Goal: Task Accomplishment & Management: Use online tool/utility

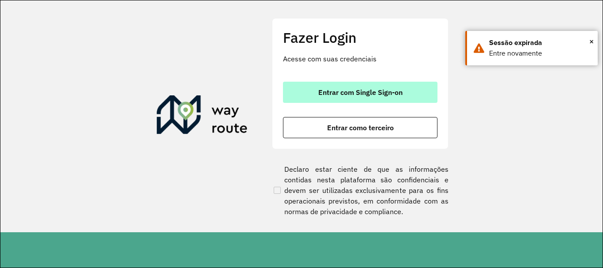
click at [345, 91] on span "Entrar com Single Sign-on" at bounding box center [360, 92] width 84 height 7
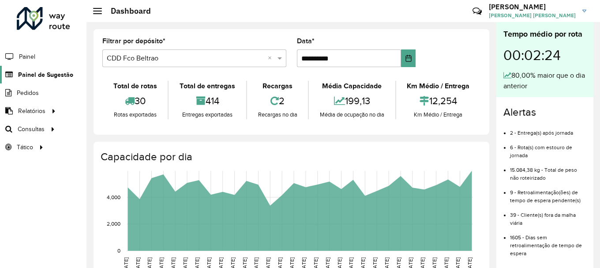
click at [56, 78] on span "Painel de Sugestão" at bounding box center [45, 74] width 55 height 9
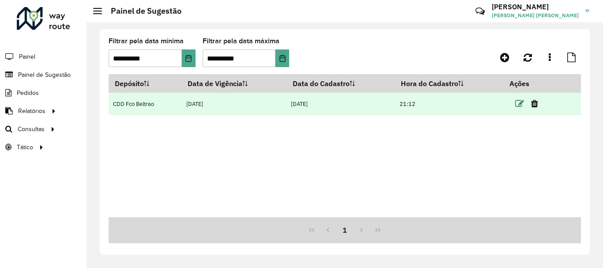
click at [519, 106] on icon at bounding box center [519, 103] width 9 height 9
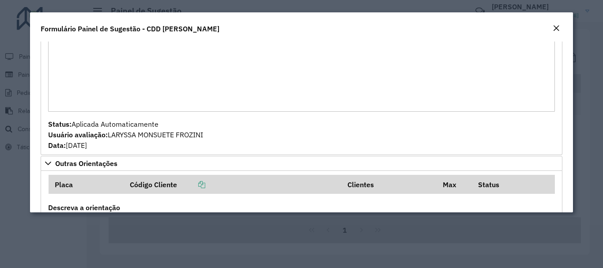
scroll to position [511, 0]
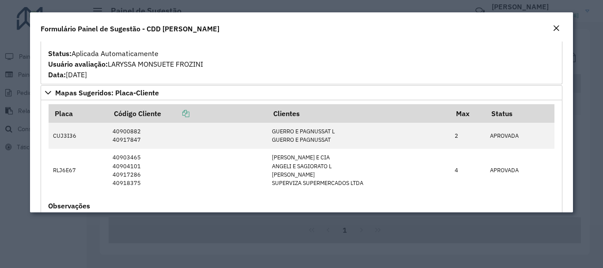
click at [552, 32] on div "Close" at bounding box center [555, 28] width 7 height 11
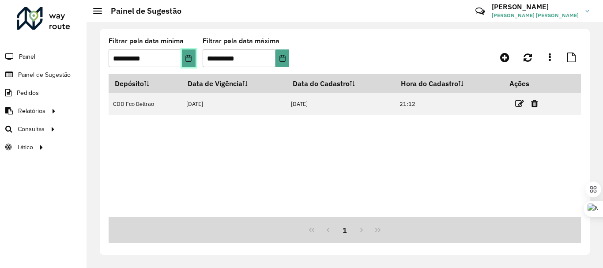
click at [189, 58] on icon "Choose Date" at bounding box center [188, 58] width 6 height 7
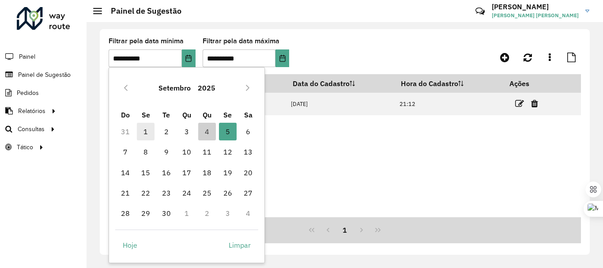
click at [145, 127] on span "1" at bounding box center [146, 132] width 18 height 18
type input "**********"
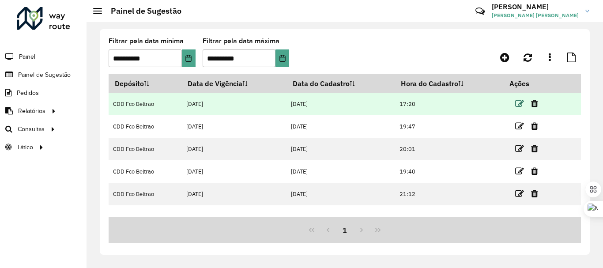
click at [517, 105] on icon at bounding box center [519, 103] width 9 height 9
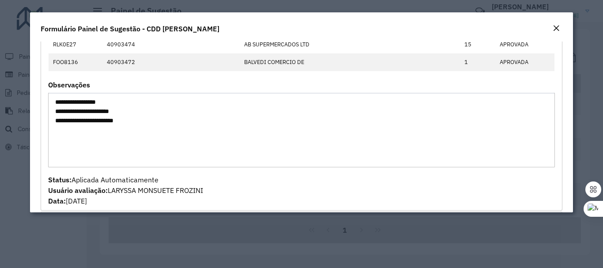
scroll to position [9, 0]
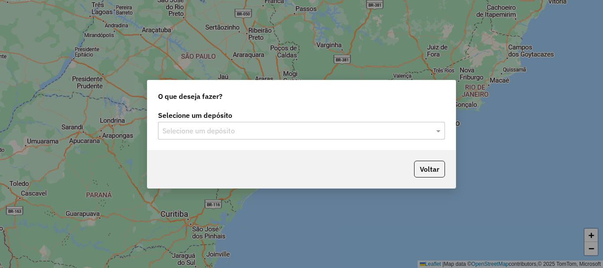
click at [235, 133] on input "text" at bounding box center [292, 131] width 260 height 11
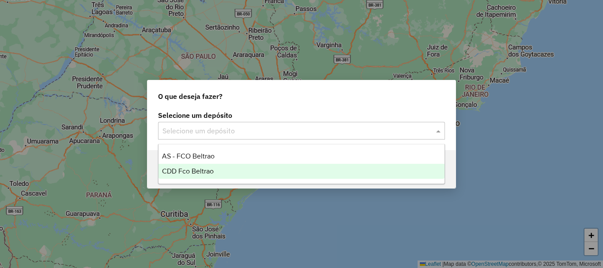
click at [187, 168] on span "CDD Fco Beltrao" at bounding box center [188, 170] width 52 height 7
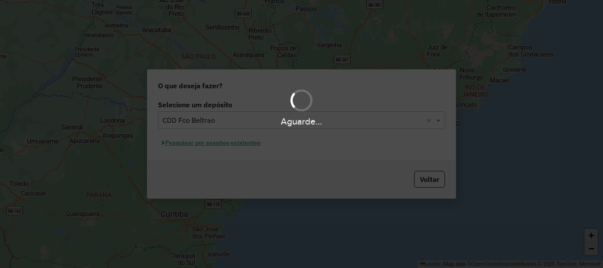
click at [243, 145] on div "Aguarde..." at bounding box center [301, 134] width 603 height 268
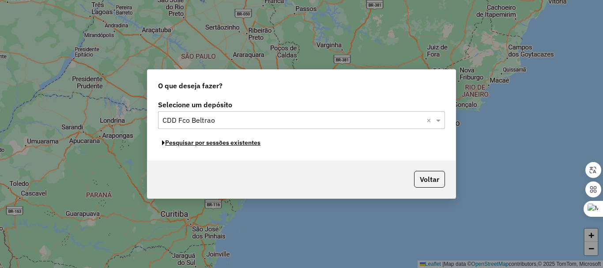
click at [244, 145] on button "Pesquisar por sessões existentes" at bounding box center [211, 143] width 106 height 14
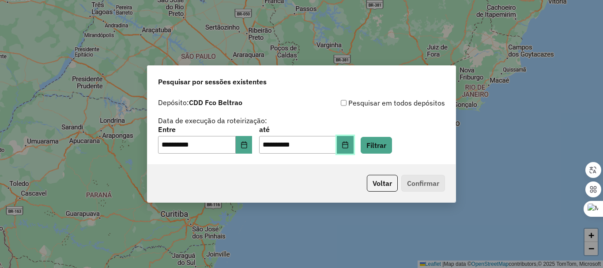
click at [349, 146] on icon "Choose Date" at bounding box center [344, 144] width 7 height 7
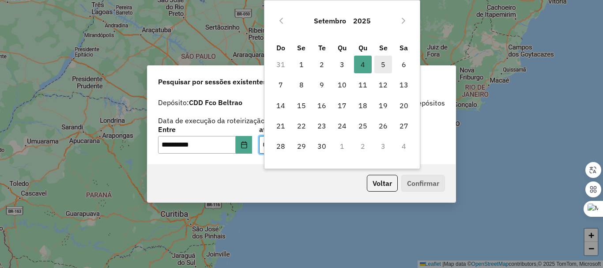
drag, startPoint x: 384, startPoint y: 66, endPoint x: 379, endPoint y: 71, distance: 6.9
click at [384, 67] on span "5" at bounding box center [383, 65] width 18 height 18
type input "**********"
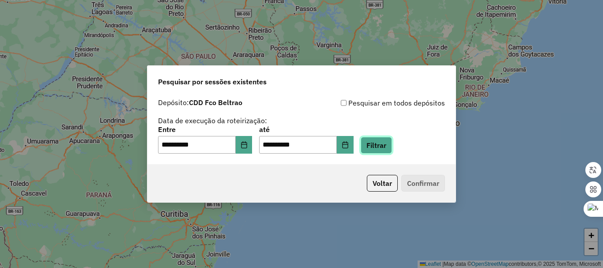
click at [384, 147] on button "Filtrar" at bounding box center [375, 145] width 31 height 17
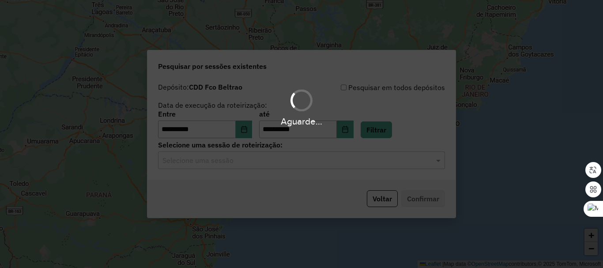
click at [239, 166] on div "Selecione uma sessão" at bounding box center [301, 160] width 287 height 18
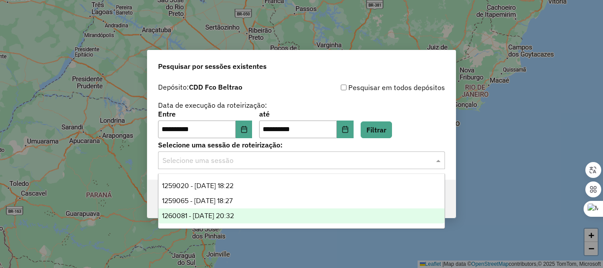
click at [218, 214] on span "1260081 - 05/09/2025 20:32" at bounding box center [198, 215] width 72 height 7
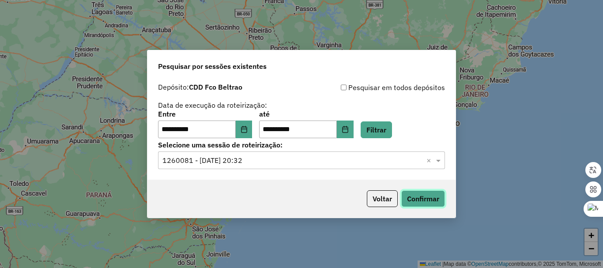
click at [435, 201] on button "Confirmar" at bounding box center [423, 198] width 44 height 17
click at [246, 130] on icon "Choose Date" at bounding box center [244, 129] width 6 height 7
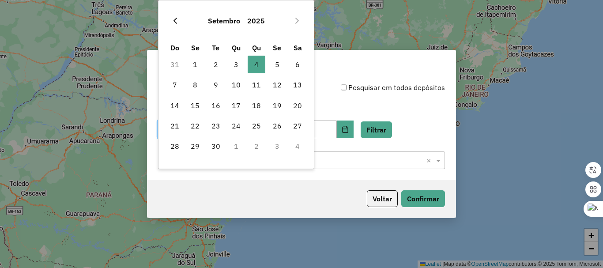
click at [178, 22] on icon "Previous Month" at bounding box center [175, 20] width 7 height 7
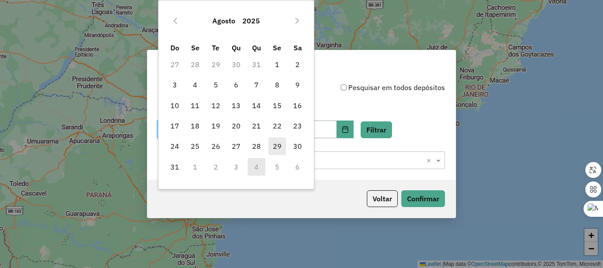
click at [272, 145] on span "29" at bounding box center [277, 146] width 18 height 18
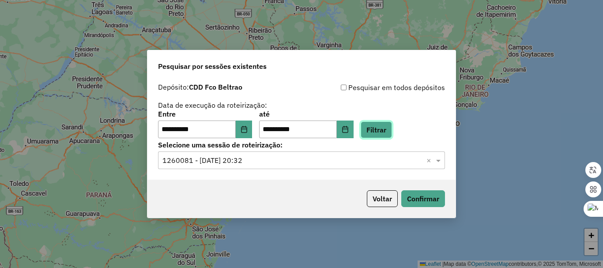
click at [379, 134] on button "Filtrar" at bounding box center [375, 129] width 31 height 17
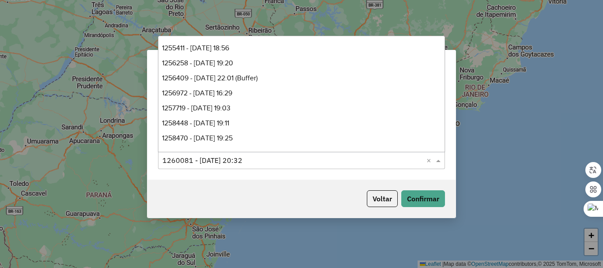
click at [254, 159] on input "text" at bounding box center [292, 160] width 260 height 11
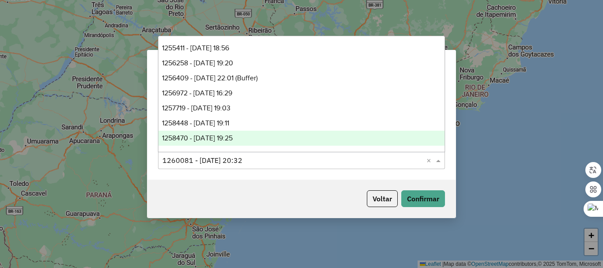
click at [246, 171] on div "**********" at bounding box center [301, 129] width 308 height 101
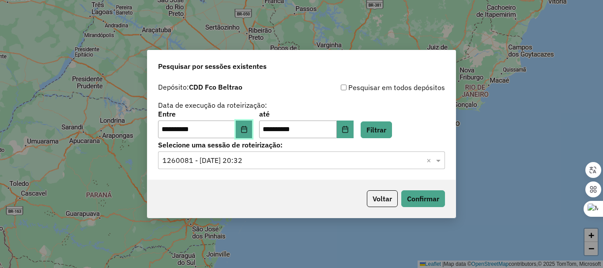
click at [247, 128] on icon "Choose Date" at bounding box center [243, 129] width 7 height 7
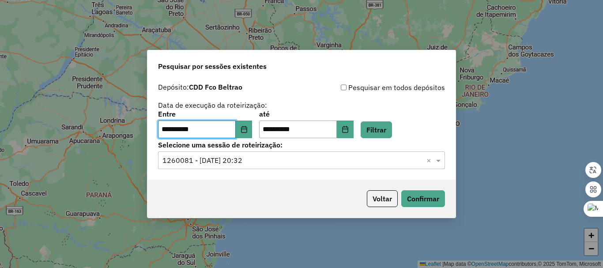
click at [345, 161] on input "text" at bounding box center [292, 160] width 260 height 11
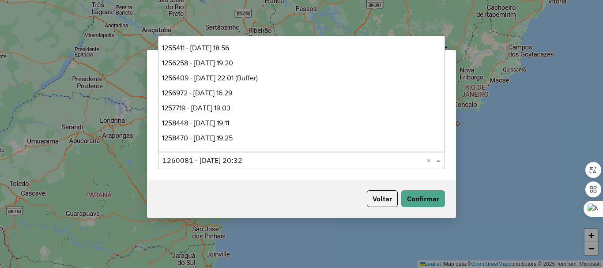
scroll to position [44, 0]
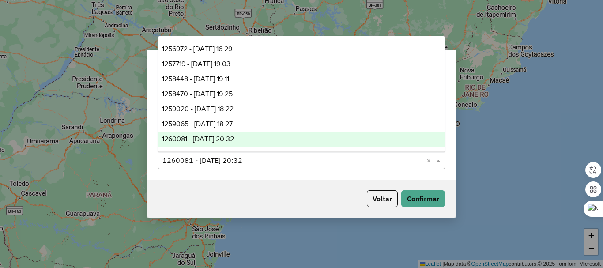
click at [341, 161] on input "text" at bounding box center [292, 160] width 260 height 11
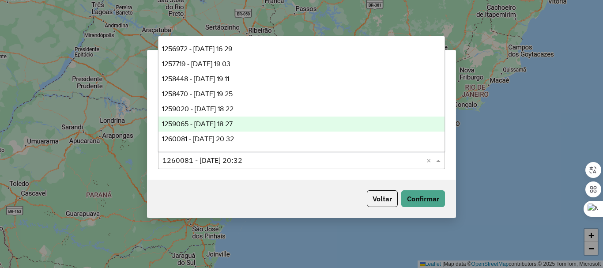
scroll to position [0, 0]
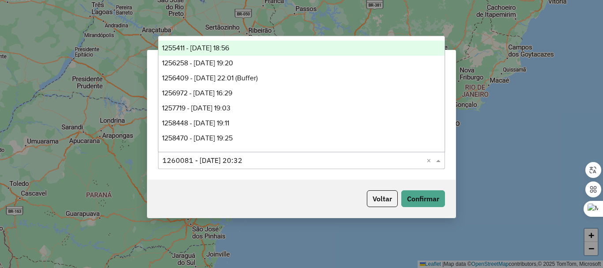
click at [208, 50] on span "1255411 - 29/08/2025 18:56" at bounding box center [195, 47] width 67 height 7
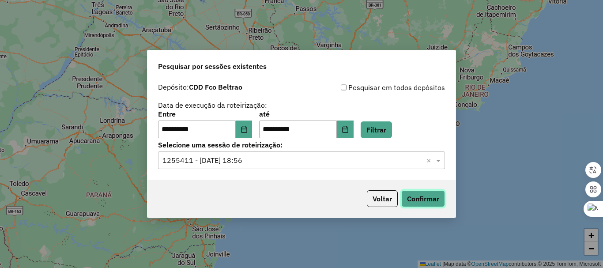
click at [417, 202] on button "Confirmar" at bounding box center [423, 198] width 44 height 17
click at [247, 128] on icon "Choose Date" at bounding box center [243, 129] width 7 height 7
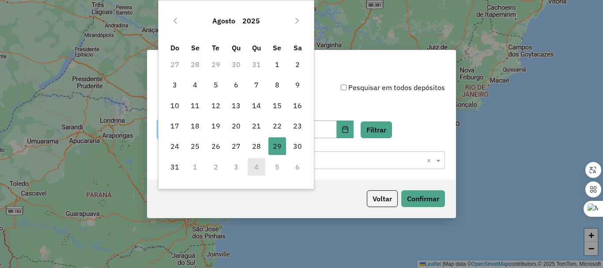
click at [338, 97] on div "**********" at bounding box center [301, 110] width 287 height 56
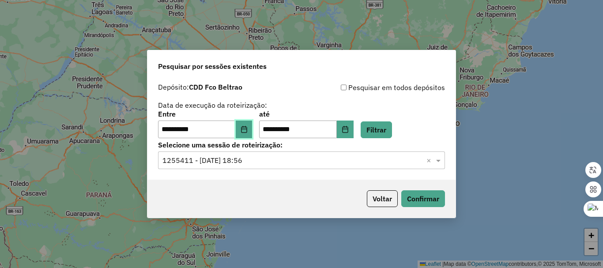
click at [252, 128] on button "Choose Date" at bounding box center [244, 129] width 17 height 18
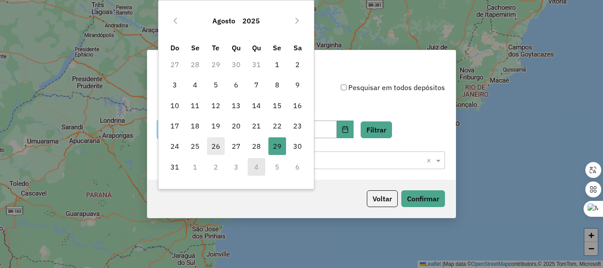
click at [217, 145] on span "26" at bounding box center [216, 146] width 18 height 18
type input "**********"
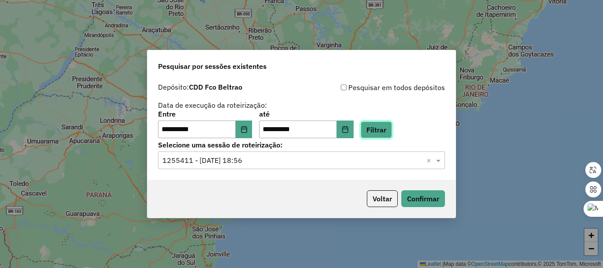
click at [381, 132] on button "Filtrar" at bounding box center [375, 129] width 31 height 17
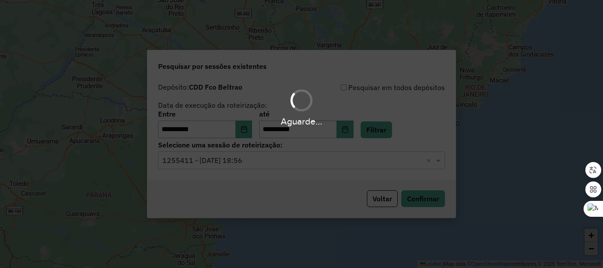
click at [234, 165] on hb-app "**********" at bounding box center [301, 134] width 603 height 268
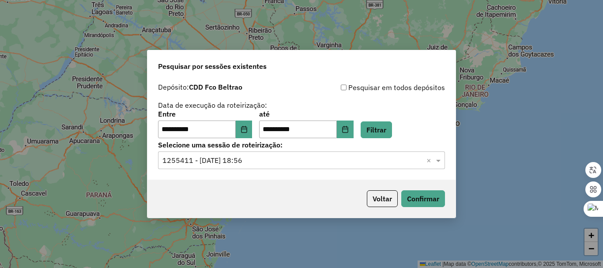
click at [233, 163] on input "text" at bounding box center [292, 160] width 260 height 11
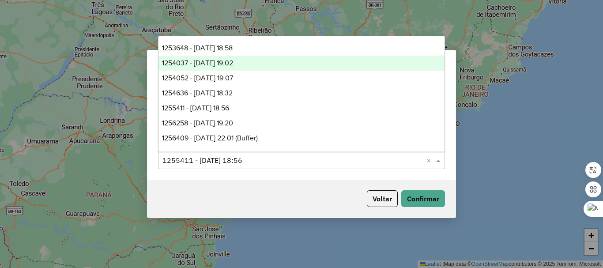
click at [221, 63] on span "1254037 - 27/08/2025 19:02" at bounding box center [197, 62] width 71 height 7
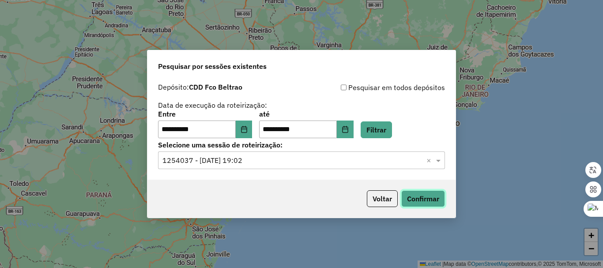
click at [437, 196] on button "Confirmar" at bounding box center [423, 198] width 44 height 17
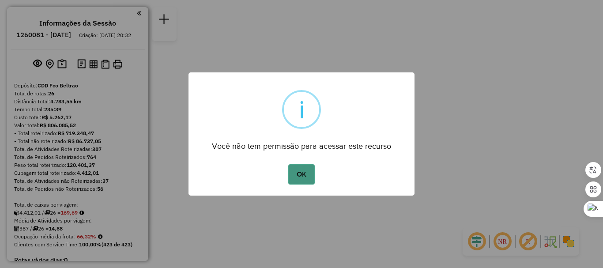
click at [304, 172] on button "OK" at bounding box center [301, 174] width 26 height 20
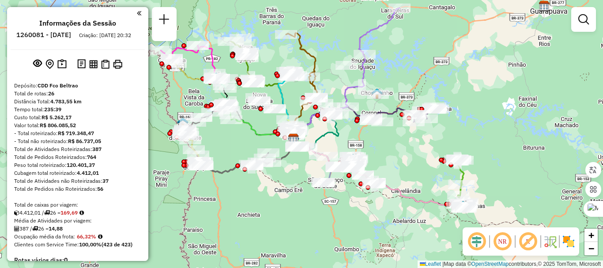
drag, startPoint x: 394, startPoint y: 148, endPoint x: 392, endPoint y: 157, distance: 8.6
click at [392, 157] on div "Janela de atendimento Grade de atendimento Capacidade Transportadoras Veículos …" at bounding box center [301, 134] width 603 height 268
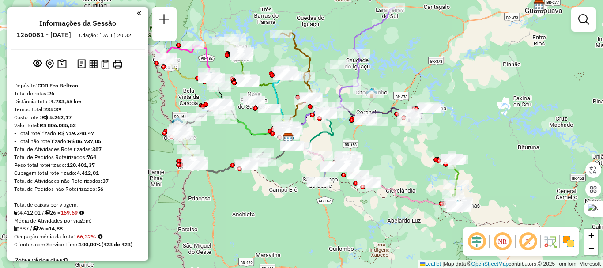
drag, startPoint x: 391, startPoint y: 144, endPoint x: 384, endPoint y: 135, distance: 11.3
click at [379, 142] on div "Janela de atendimento Grade de atendimento Capacidade Transportadoras Veículos …" at bounding box center [301, 134] width 603 height 268
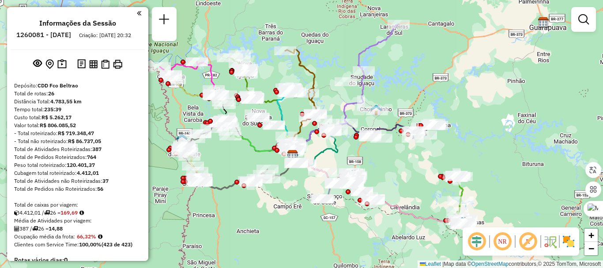
drag, startPoint x: 380, startPoint y: 150, endPoint x: 393, endPoint y: 169, distance: 23.5
click at [393, 169] on div "Janela de atendimento Grade de atendimento Capacidade Transportadoras Veículos …" at bounding box center [301, 134] width 603 height 268
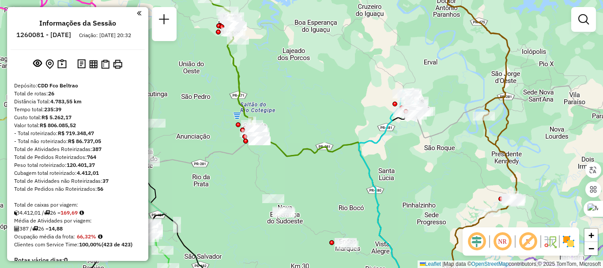
drag, startPoint x: 266, startPoint y: 71, endPoint x: 289, endPoint y: 101, distance: 37.5
click at [290, 106] on div "Janela de atendimento Grade de atendimento Capacidade Transportadoras Veículos …" at bounding box center [301, 134] width 603 height 268
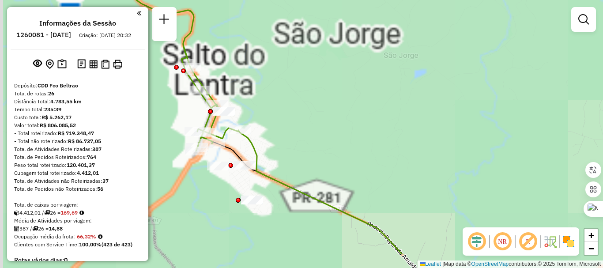
drag, startPoint x: 251, startPoint y: 147, endPoint x: 294, endPoint y: 129, distance: 46.5
click at [294, 129] on div "Janela de atendimento Grade de atendimento Capacidade Transportadoras Veículos …" at bounding box center [301, 134] width 603 height 268
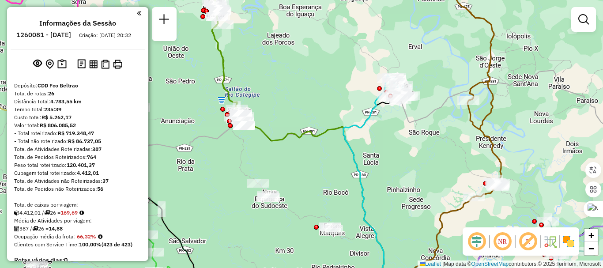
drag, startPoint x: 368, startPoint y: 119, endPoint x: 311, endPoint y: 115, distance: 57.5
click at [311, 115] on div "Janela de atendimento Grade de atendimento Capacidade Transportadoras Veículos …" at bounding box center [301, 134] width 603 height 268
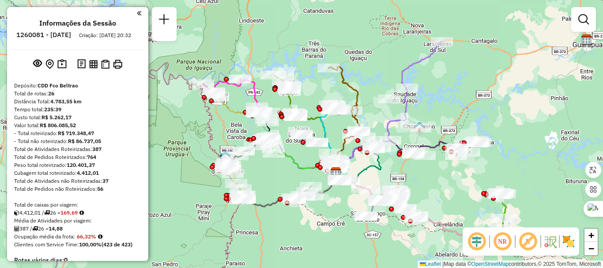
drag, startPoint x: 366, startPoint y: 142, endPoint x: 331, endPoint y: 146, distance: 35.5
click at [331, 146] on icon at bounding box center [330, 138] width 20 height 69
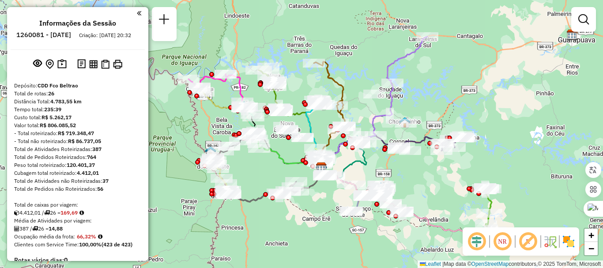
drag, startPoint x: 438, startPoint y: 126, endPoint x: 426, endPoint y: 120, distance: 13.6
click at [426, 120] on div "Janela de atendimento Grade de atendimento Capacidade Transportadoras Veículos …" at bounding box center [301, 134] width 603 height 268
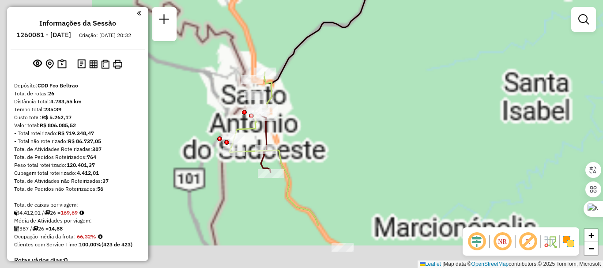
drag, startPoint x: 311, startPoint y: 137, endPoint x: 375, endPoint y: 98, distance: 74.8
click at [375, 98] on div "Janela de atendimento Grade de atendimento Capacidade Transportadoras Veículos …" at bounding box center [301, 134] width 603 height 268
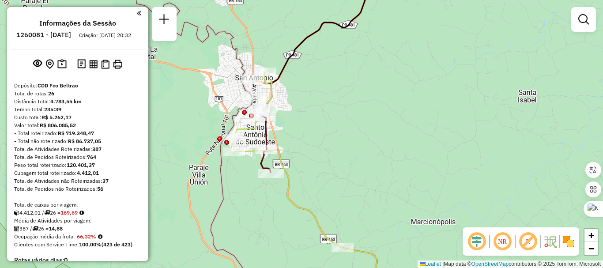
click at [271, 90] on icon at bounding box center [302, 183] width 147 height 222
select select "**********"
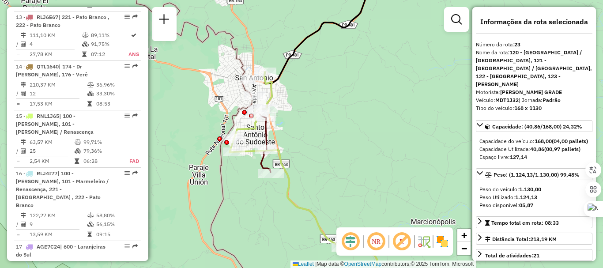
scroll to position [1422, 0]
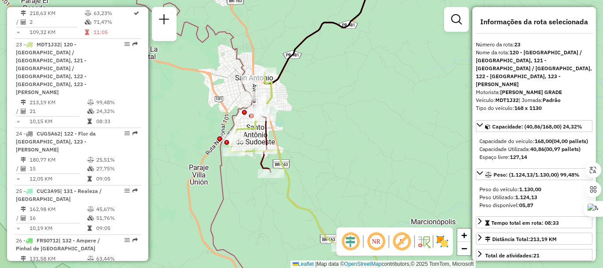
click at [269, 84] on icon at bounding box center [302, 183] width 147 height 222
click at [267, 130] on icon at bounding box center [317, 133] width 119 height 321
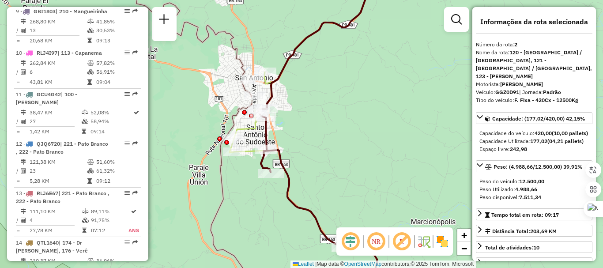
scroll to position [384, 0]
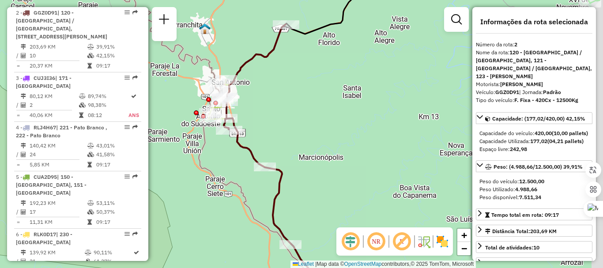
drag, startPoint x: 362, startPoint y: 124, endPoint x: 292, endPoint y: 94, distance: 76.7
click at [292, 94] on div "Janela de atendimento Grade de atendimento Capacidade Transportadoras Veículos …" at bounding box center [301, 134] width 603 height 268
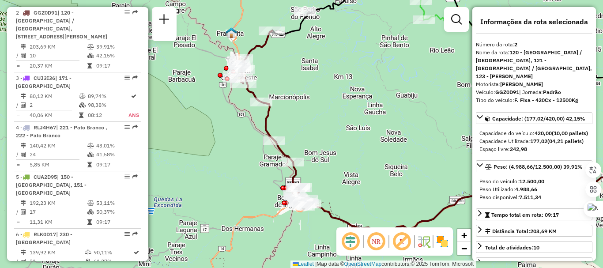
drag, startPoint x: 303, startPoint y: 98, endPoint x: 311, endPoint y: 160, distance: 62.3
click at [293, 84] on div "Janela de atendimento Grade de atendimento Capacidade Transportadoras Veículos …" at bounding box center [301, 134] width 603 height 268
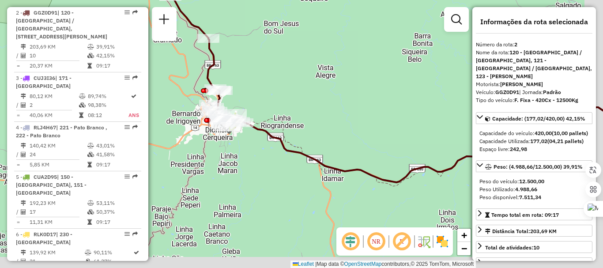
click at [298, 73] on div "Janela de atendimento Grade de atendimento Capacidade Transportadoras Veículos …" at bounding box center [301, 134] width 603 height 268
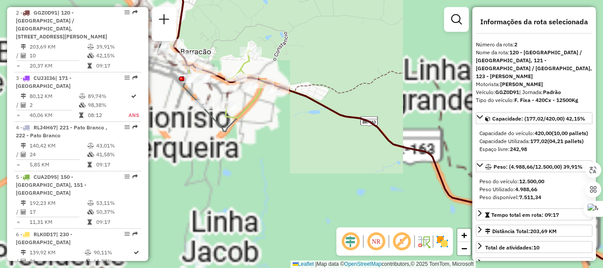
drag, startPoint x: 265, startPoint y: 118, endPoint x: 273, endPoint y: 118, distance: 7.5
click at [273, 118] on div "Janela de atendimento Grade de atendimento Capacidade Transportadoras Veículos …" at bounding box center [301, 134] width 603 height 268
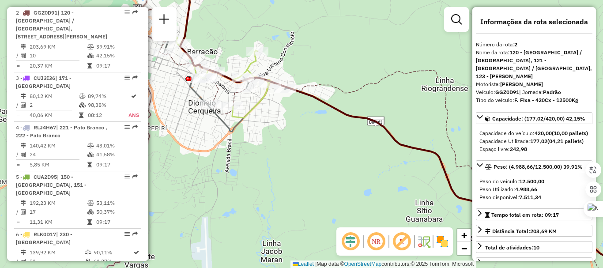
click at [251, 112] on icon at bounding box center [414, 124] width 497 height 302
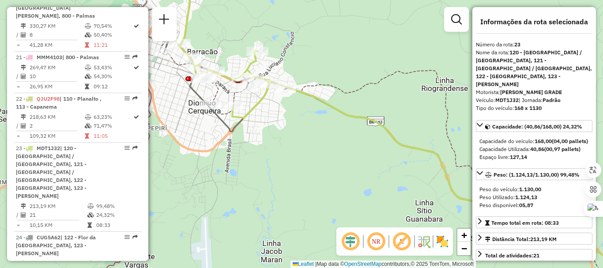
scroll to position [1422, 0]
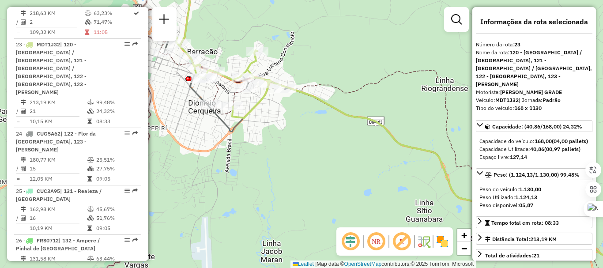
click at [229, 81] on icon at bounding box center [414, 124] width 497 height 302
click at [219, 122] on icon at bounding box center [409, 144] width 507 height 259
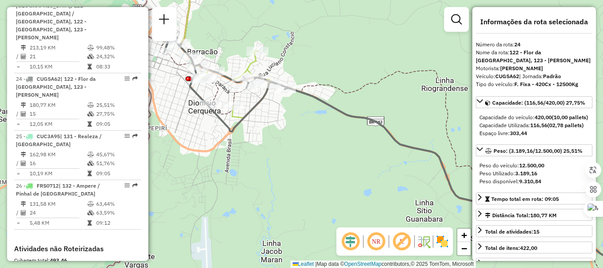
scroll to position [1495, 0]
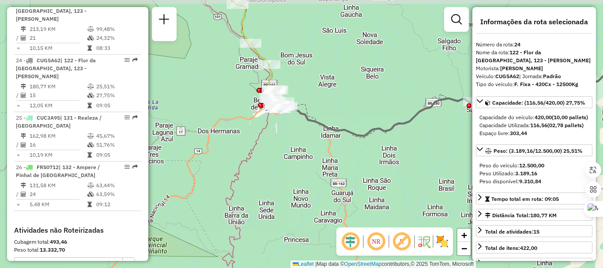
drag, startPoint x: 365, startPoint y: 56, endPoint x: 335, endPoint y: 80, distance: 38.7
click at [335, 80] on div "Janela de atendimento Grade de atendimento Capacidade Transportadoras Veículos …" at bounding box center [301, 134] width 603 height 268
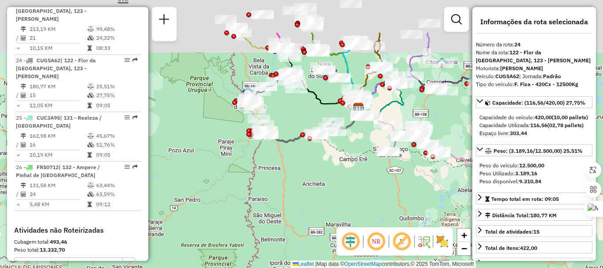
drag, startPoint x: 367, startPoint y: 55, endPoint x: 303, endPoint y: 112, distance: 85.3
click at [303, 115] on div "Janela de atendimento Grade de atendimento Capacidade Transportadoras Veículos …" at bounding box center [301, 134] width 603 height 268
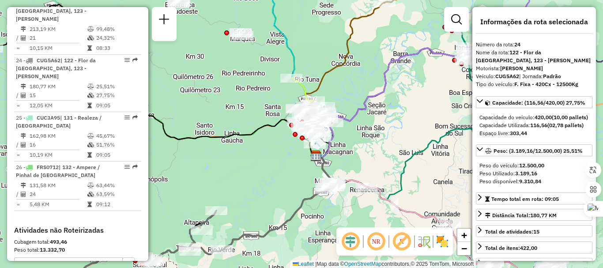
drag, startPoint x: 373, startPoint y: 88, endPoint x: 356, endPoint y: 93, distance: 17.8
click at [356, 93] on div "Janela de atendimento Grade de atendimento Capacidade Transportadoras Veículos …" at bounding box center [301, 134] width 603 height 268
drag, startPoint x: 310, startPoint y: 61, endPoint x: 279, endPoint y: 68, distance: 31.7
click at [336, 103] on div "Janela de atendimento Grade de atendimento Capacidade Transportadoras Veículos …" at bounding box center [301, 134] width 603 height 268
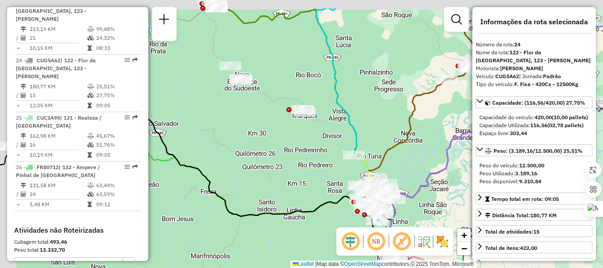
drag, startPoint x: 231, startPoint y: 57, endPoint x: 299, endPoint y: 109, distance: 85.9
click at [298, 107] on div "Janela de atendimento Grade de atendimento Capacidade Transportadoras Veículos …" at bounding box center [301, 134] width 603 height 268
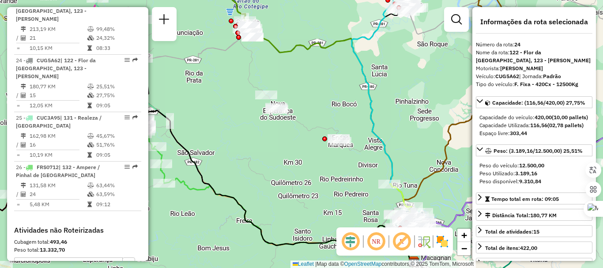
drag, startPoint x: 296, startPoint y: 73, endPoint x: 304, endPoint y: 97, distance: 25.7
click at [304, 94] on div "Janela de atendimento Grade de atendimento Capacidade Transportadoras Veículos …" at bounding box center [301, 134] width 603 height 268
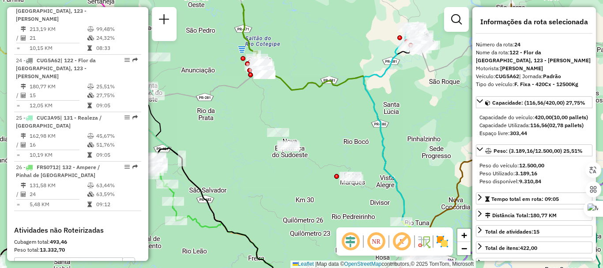
drag, startPoint x: 293, startPoint y: 71, endPoint x: 304, endPoint y: 102, distance: 32.2
click at [304, 105] on div "Janela de atendimento Grade de atendimento Capacidade Transportadoras Veículos …" at bounding box center [301, 134] width 603 height 268
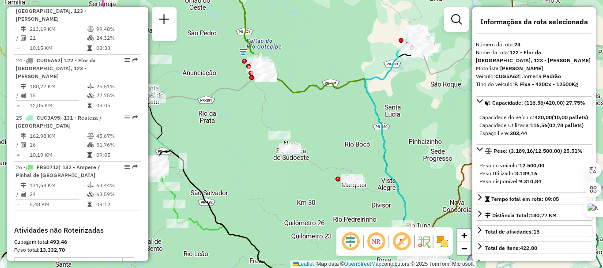
click at [310, 90] on icon at bounding box center [354, 181] width 180 height 226
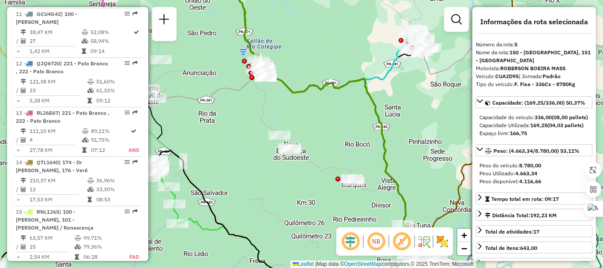
scroll to position [540, 0]
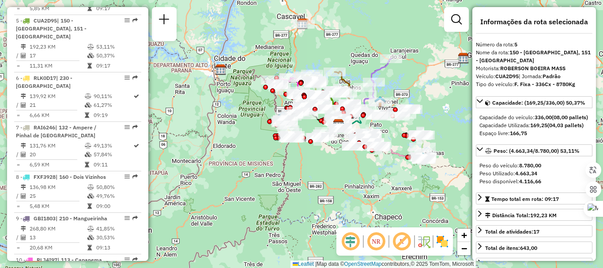
click at [307, 52] on div "Janela de atendimento Grade de atendimento Capacidade Transportadoras Veículos …" at bounding box center [301, 134] width 603 height 268
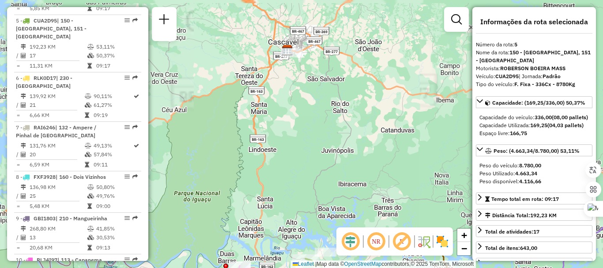
drag, startPoint x: 306, startPoint y: 58, endPoint x: 312, endPoint y: 47, distance: 12.6
click at [317, 44] on div "Janela de atendimento Grade de atendimento Capacidade Transportadoras Veículos …" at bounding box center [301, 134] width 603 height 268
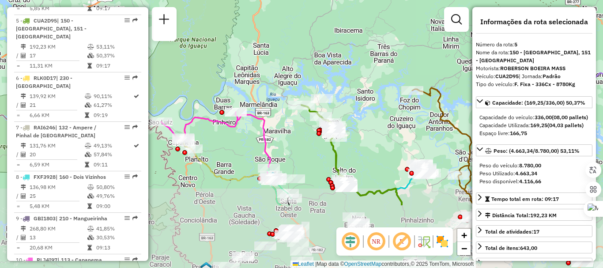
drag, startPoint x: 286, startPoint y: 129, endPoint x: 262, endPoint y: 40, distance: 92.1
click at [262, 40] on div "Janela de atendimento Grade de atendimento Capacidade Transportadoras Veículos …" at bounding box center [301, 134] width 603 height 268
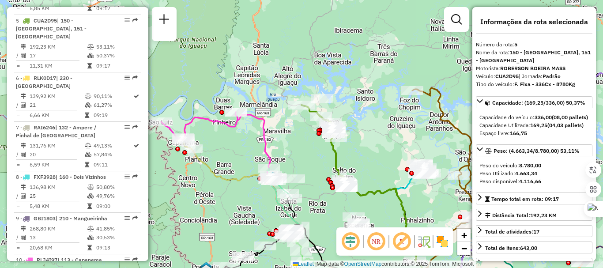
click at [257, 49] on div "Janela de atendimento Grade de atendimento Capacidade Transportadoras Veículos …" at bounding box center [301, 134] width 603 height 268
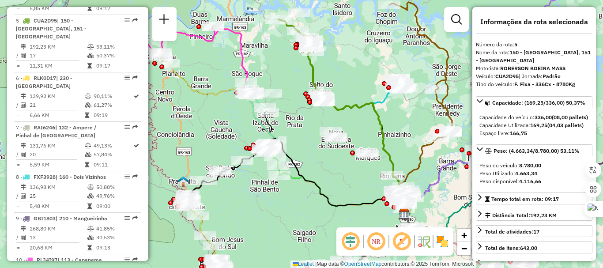
click at [244, 48] on icon at bounding box center [308, 119] width 192 height 187
click at [240, 48] on icon at bounding box center [308, 119] width 192 height 187
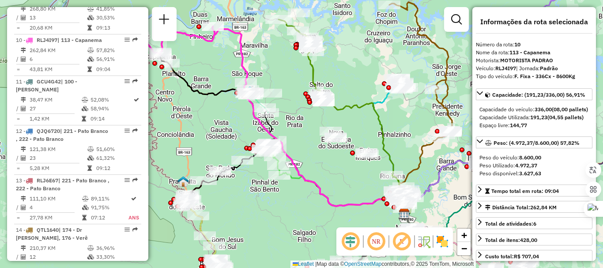
scroll to position [780, 0]
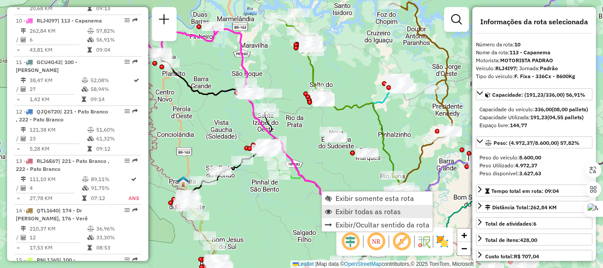
click at [359, 209] on span "Exibir todas as rotas" at bounding box center [367, 211] width 65 height 7
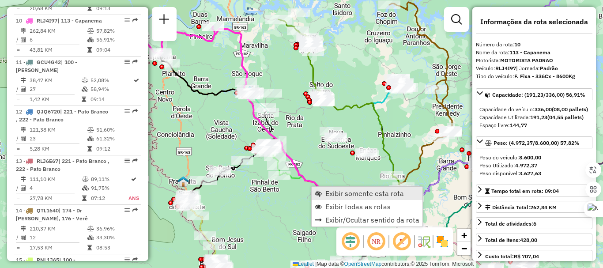
click at [352, 190] on span "Exibir somente esta rota" at bounding box center [364, 193] width 79 height 7
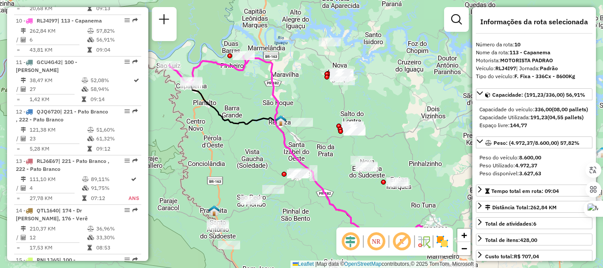
drag, startPoint x: 263, startPoint y: 78, endPoint x: 263, endPoint y: 94, distance: 16.3
click at [263, 94] on div "Janela de atendimento Grade de atendimento Capacidade Transportadoras Veículos …" at bounding box center [301, 134] width 603 height 268
click at [272, 92] on icon at bounding box center [339, 149] width 192 height 187
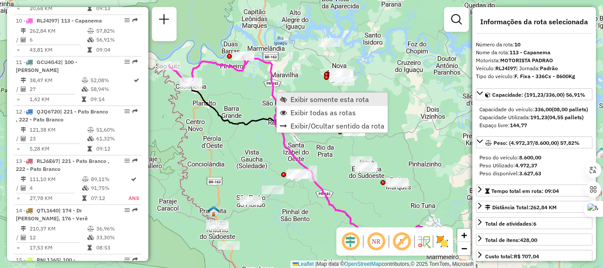
click at [323, 103] on span "Exibir somente esta rota" at bounding box center [329, 99] width 79 height 7
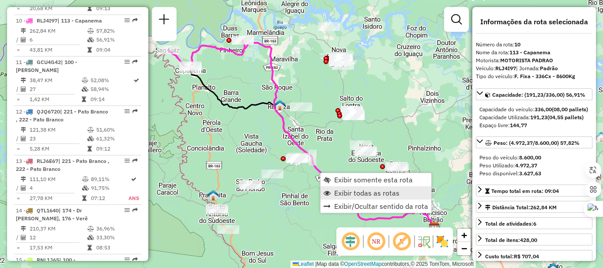
click at [373, 194] on span "Exibir todas as rotas" at bounding box center [366, 192] width 65 height 7
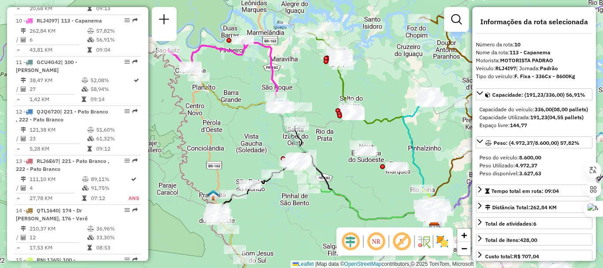
click at [373, 123] on icon at bounding box center [397, 170] width 90 height 118
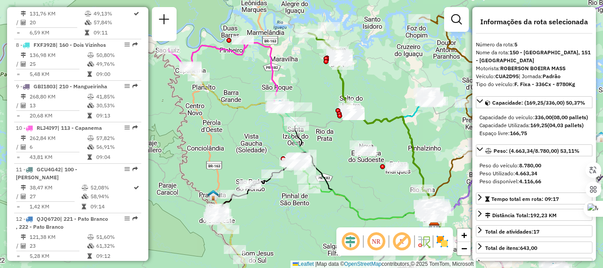
scroll to position [540, 0]
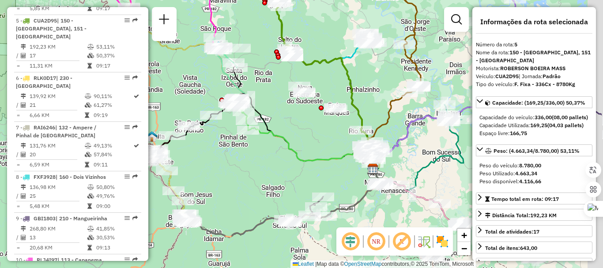
drag, startPoint x: 339, startPoint y: 149, endPoint x: 281, endPoint y: 86, distance: 86.2
click at [270, 82] on div "Janela de atendimento Grade de atendimento Capacidade Transportadoras Veículos …" at bounding box center [301, 134] width 603 height 268
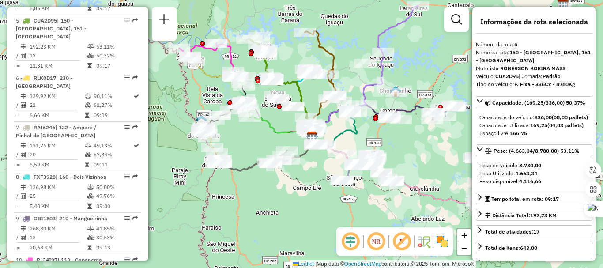
drag, startPoint x: 266, startPoint y: 103, endPoint x: 275, endPoint y: 128, distance: 26.1
click at [275, 128] on icon at bounding box center [281, 126] width 62 height 21
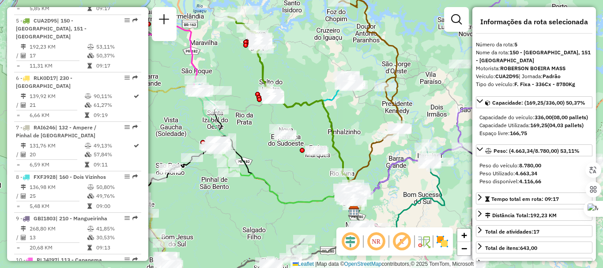
click at [261, 62] on icon at bounding box center [250, 56] width 44 height 79
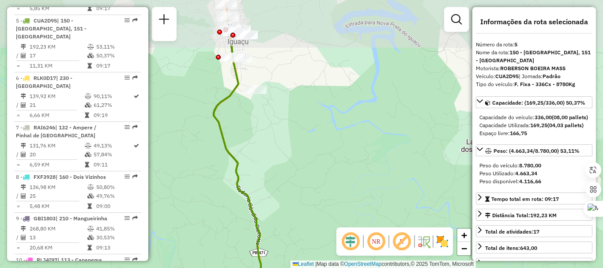
drag, startPoint x: 278, startPoint y: 109, endPoint x: 278, endPoint y: 130, distance: 21.2
click at [278, 130] on div "Janela de atendimento Grade de atendimento Capacidade Transportadoras Veículos …" at bounding box center [301, 134] width 603 height 268
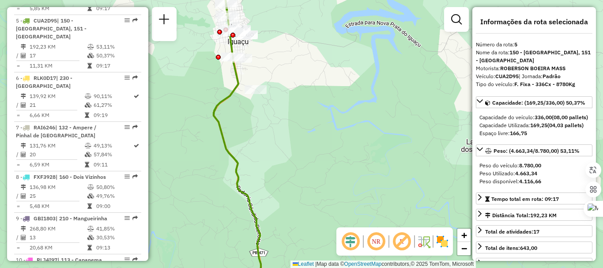
click at [236, 94] on icon at bounding box center [238, 133] width 49 height 321
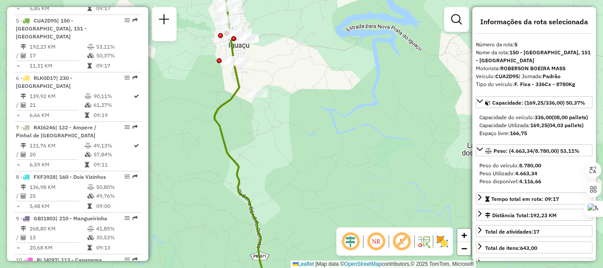
click at [236, 96] on icon at bounding box center [237, 133] width 51 height 321
click at [229, 93] on icon at bounding box center [237, 133] width 51 height 321
click at [232, 95] on icon at bounding box center [237, 133] width 51 height 321
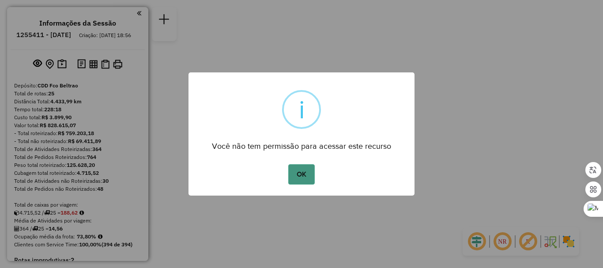
click at [296, 167] on button "OK" at bounding box center [301, 174] width 26 height 20
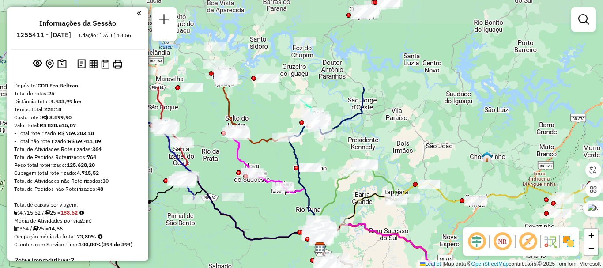
drag, startPoint x: 384, startPoint y: 134, endPoint x: 377, endPoint y: 199, distance: 64.8
click at [404, 247] on div "Janela de atendimento Grade de atendimento Capacidade Transportadoras Veículos …" at bounding box center [301, 134] width 603 height 268
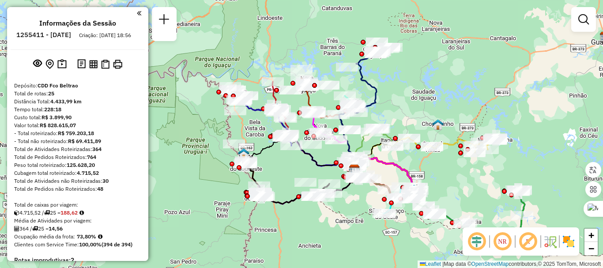
drag, startPoint x: 409, startPoint y: 118, endPoint x: 406, endPoint y: 101, distance: 16.6
click at [406, 101] on div "Janela de atendimento Grade de atendimento Capacidade Transportadoras Veículos …" at bounding box center [301, 134] width 603 height 268
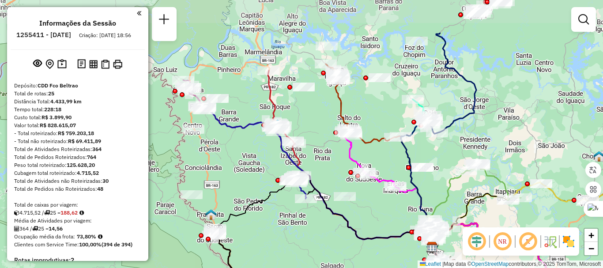
drag, startPoint x: 354, startPoint y: 150, endPoint x: 354, endPoint y: 207, distance: 57.8
click at [354, 207] on div "Janela de atendimento Grade de atendimento Capacidade Transportadoras Veículos …" at bounding box center [301, 134] width 603 height 268
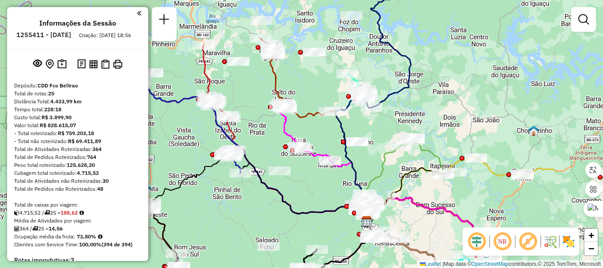
drag, startPoint x: 335, startPoint y: 103, endPoint x: 265, endPoint y: 86, distance: 72.1
click at [265, 86] on div "Janela de atendimento Grade de atendimento Capacidade Transportadoras Veículos …" at bounding box center [301, 134] width 603 height 268
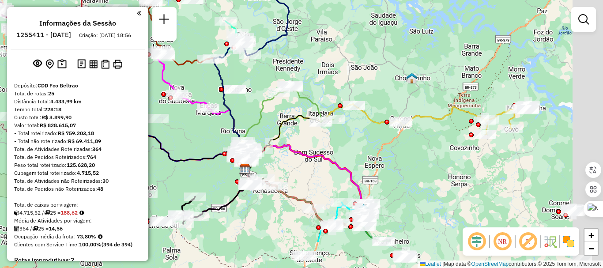
drag, startPoint x: 473, startPoint y: 143, endPoint x: 361, endPoint y: 94, distance: 122.6
click at [361, 94] on div "Janela de atendimento Grade de atendimento Capacidade Transportadoras Veículos …" at bounding box center [301, 134] width 603 height 268
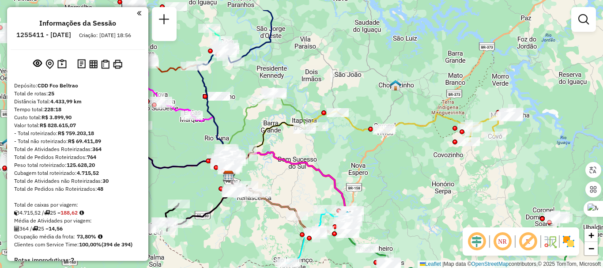
drag, startPoint x: 347, startPoint y: 76, endPoint x: 375, endPoint y: 109, distance: 42.8
click at [375, 109] on div "Janela de atendimento Grade de atendimento Capacidade Transportadoras Veículos …" at bounding box center [301, 134] width 603 height 268
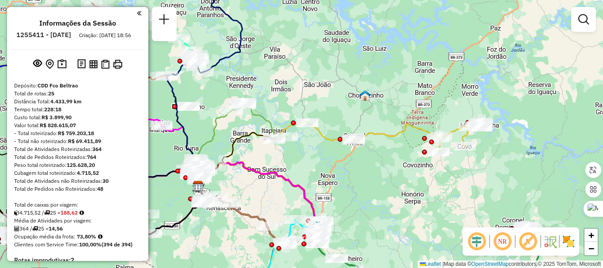
drag, startPoint x: 352, startPoint y: 87, endPoint x: 313, endPoint y: 101, distance: 41.0
click at [313, 101] on div "Janela de atendimento Grade de atendimento Capacidade Transportadoras Veículos …" at bounding box center [301, 134] width 603 height 268
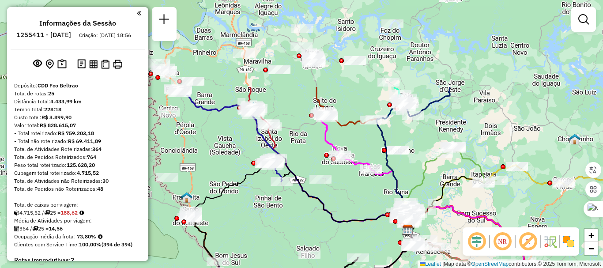
drag, startPoint x: 242, startPoint y: 83, endPoint x: 375, endPoint y: 197, distance: 175.2
click at [375, 197] on div "Janela de atendimento Grade de atendimento Capacidade Transportadoras Veículos …" at bounding box center [301, 134] width 603 height 268
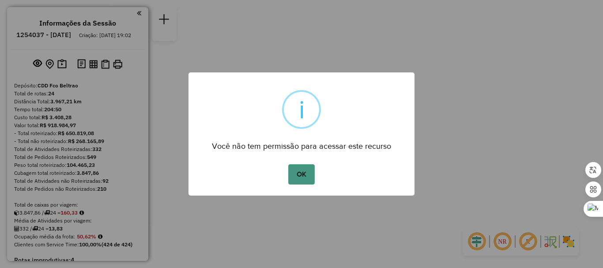
click at [297, 171] on button "OK" at bounding box center [301, 174] width 26 height 20
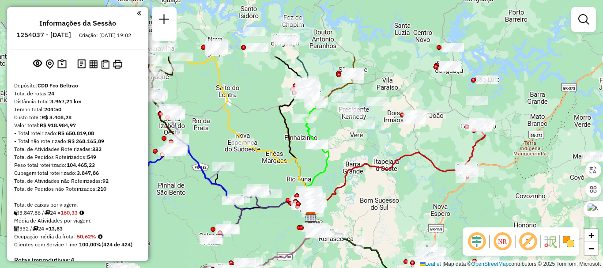
drag, startPoint x: 375, startPoint y: 131, endPoint x: 380, endPoint y: 202, distance: 71.3
click at [380, 202] on div "Janela de atendimento Grade de atendimento Capacidade Transportadoras Veículos …" at bounding box center [301, 134] width 603 height 268
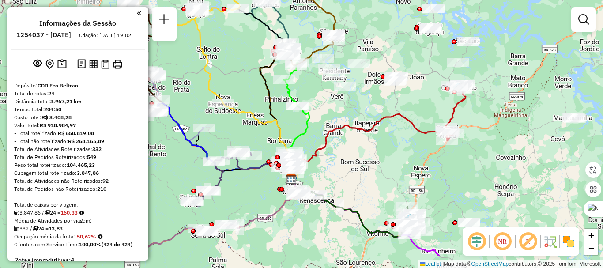
drag, startPoint x: 398, startPoint y: 160, endPoint x: 378, endPoint y: 121, distance: 44.2
click at [378, 121] on icon at bounding box center [372, 146] width 163 height 67
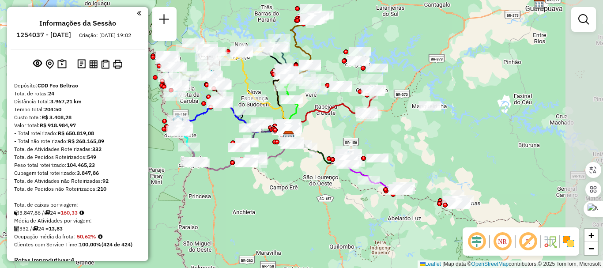
drag, startPoint x: 382, startPoint y: 137, endPoint x: 356, endPoint y: 134, distance: 25.8
click at [344, 125] on div "Janela de atendimento Grade de atendimento Capacidade Transportadoras Veículos …" at bounding box center [301, 134] width 603 height 268
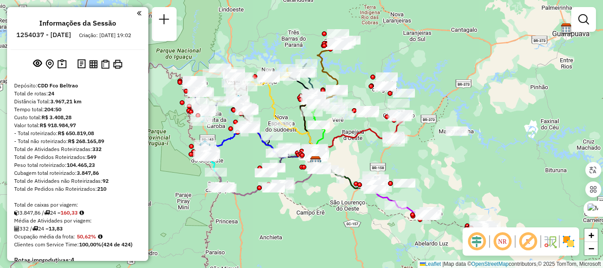
drag, startPoint x: 337, startPoint y: 142, endPoint x: 353, endPoint y: 161, distance: 25.0
click at [356, 164] on div "Janela de atendimento Grade de atendimento Capacidade Transportadoras Veículos …" at bounding box center [301, 134] width 603 height 268
